Goal: Find specific fact: Find specific fact

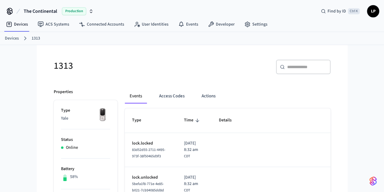
click at [12, 39] on link "Devices" at bounding box center [12, 38] width 14 height 6
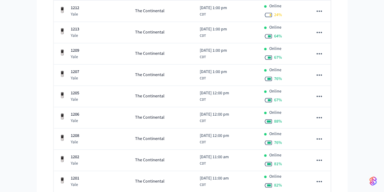
scroll to position [196, 0]
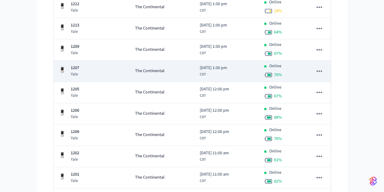
click at [97, 73] on div "1207 Yale" at bounding box center [92, 71] width 67 height 12
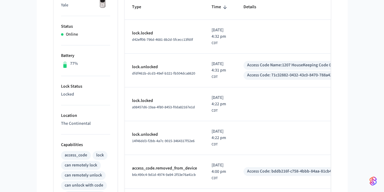
scroll to position [115, 0]
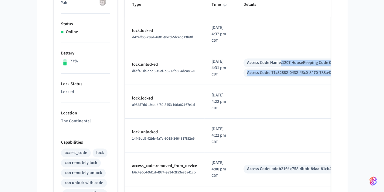
drag, startPoint x: 288, startPoint y: 55, endPoint x: 344, endPoint y: 71, distance: 58.8
click at [344, 71] on div "Access Code Name: 1207 HouseKeeping Code 0 Access Code: 71c32882-0432-43c0-8470…" at bounding box center [297, 67] width 107 height 19
click at [344, 71] on div "Access Code: 71c32882-0432-43c0-8470-788a423b0369" at bounding box center [296, 72] width 105 height 9
drag, startPoint x: 344, startPoint y: 71, endPoint x: 315, endPoint y: 53, distance: 33.7
click at [315, 58] on div "Access Code Name: 1207 HouseKeeping Code 0 Access Code: 71c32882-0432-43c0-8470…" at bounding box center [297, 67] width 107 height 19
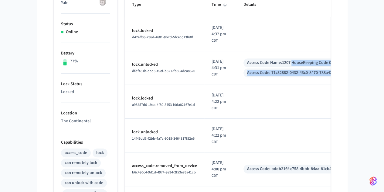
click at [315, 60] on div "Access Code Name: 1207 HouseKeeping Code 0" at bounding box center [289, 63] width 84 height 6
drag, startPoint x: 315, startPoint y: 53, endPoint x: 353, endPoint y: 73, distance: 42.3
click at [353, 73] on td "Access Code Name: 1207 HouseKeeping Code 0 Access Code: 71c32882-0432-43c0-8470…" at bounding box center [297, 68] width 122 height 34
drag, startPoint x: 353, startPoint y: 73, endPoint x: 324, endPoint y: 48, distance: 38.1
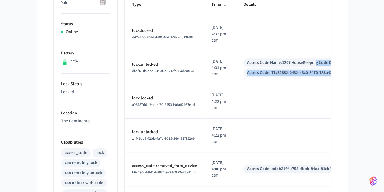
click at [324, 51] on td "Access Code Name: 1207 HouseKeeping Code 0 Access Code: 71c32882-0432-43c0-8470…" at bounding box center [297, 68] width 122 height 34
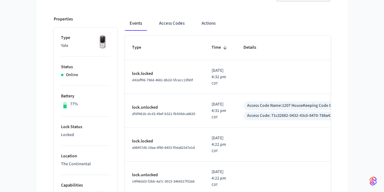
scroll to position [74, 0]
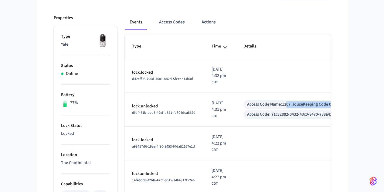
drag, startPoint x: 294, startPoint y: 96, endPoint x: 341, endPoint y: 97, distance: 47.4
click at [335, 100] on div "Access Code Name: 1207 HouseKeeping Code 0" at bounding box center [289, 104] width 91 height 9
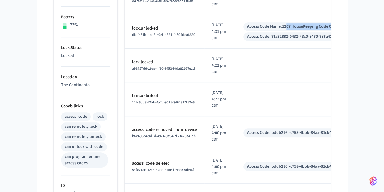
scroll to position [0, 0]
